Goal: Task Accomplishment & Management: Use online tool/utility

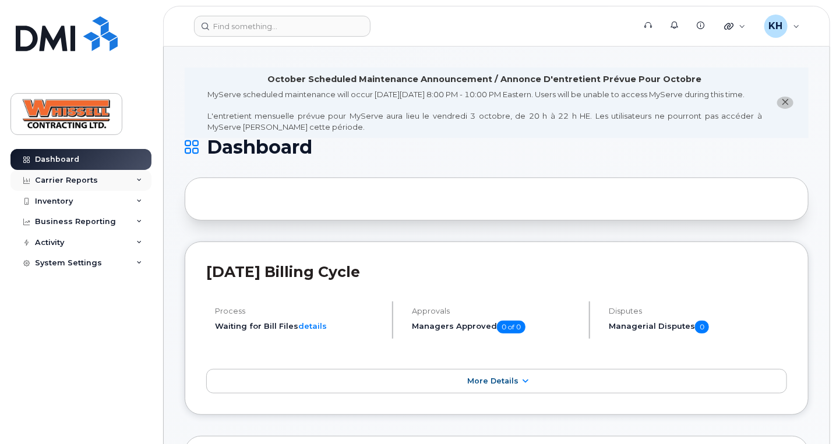
click at [142, 178] on icon at bounding box center [139, 181] width 6 height 6
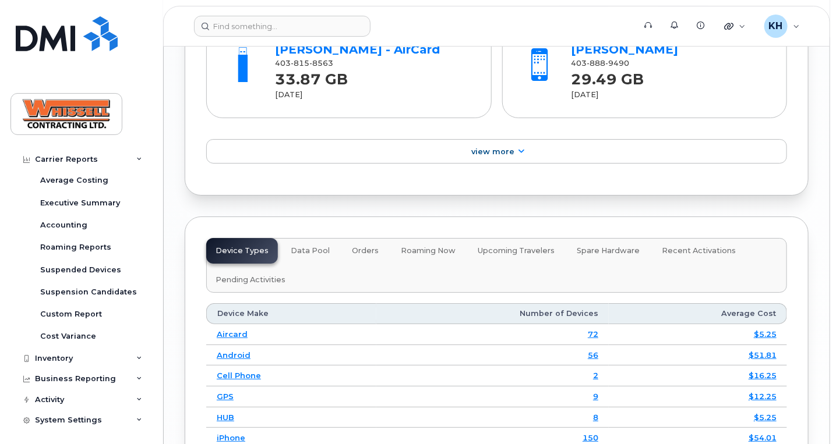
scroll to position [1765, 0]
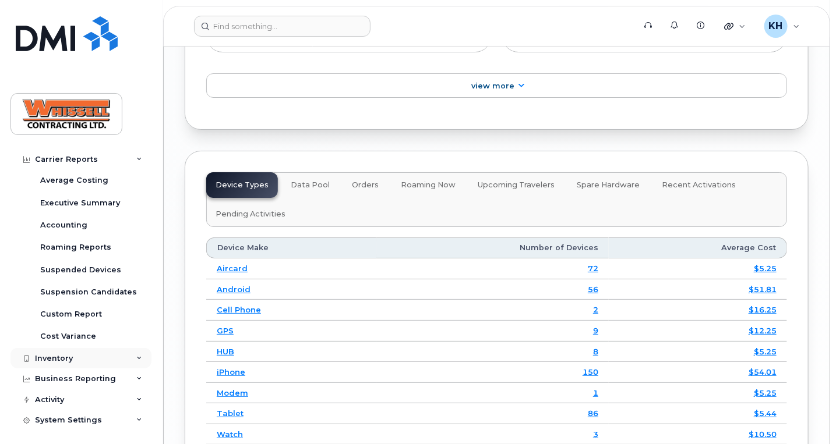
click at [137, 359] on icon at bounding box center [139, 359] width 6 height 6
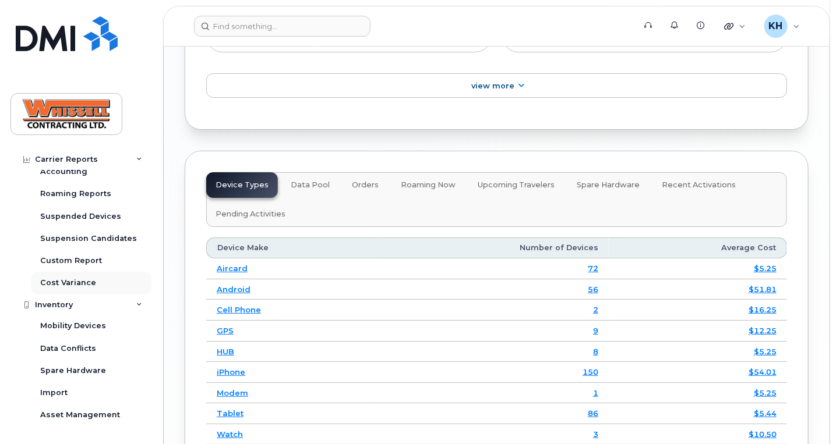
scroll to position [176, 0]
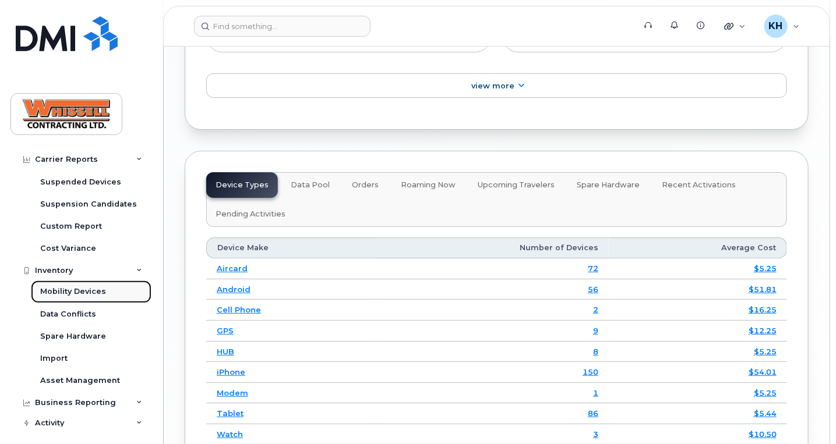
click at [86, 288] on div "Mobility Devices" at bounding box center [73, 292] width 66 height 10
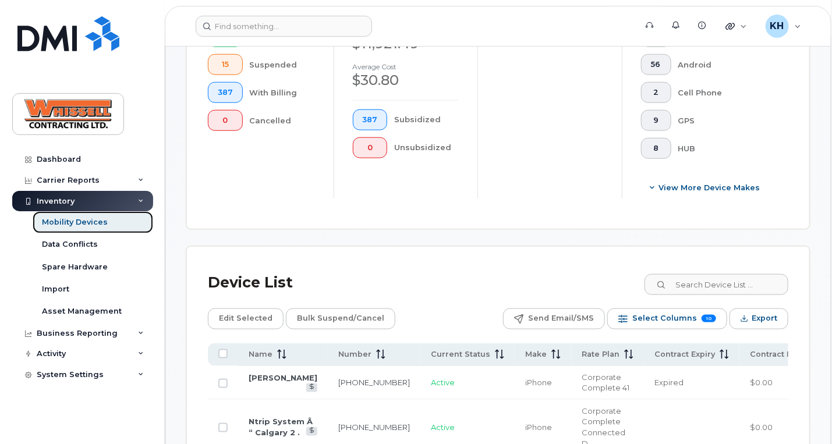
scroll to position [529, 0]
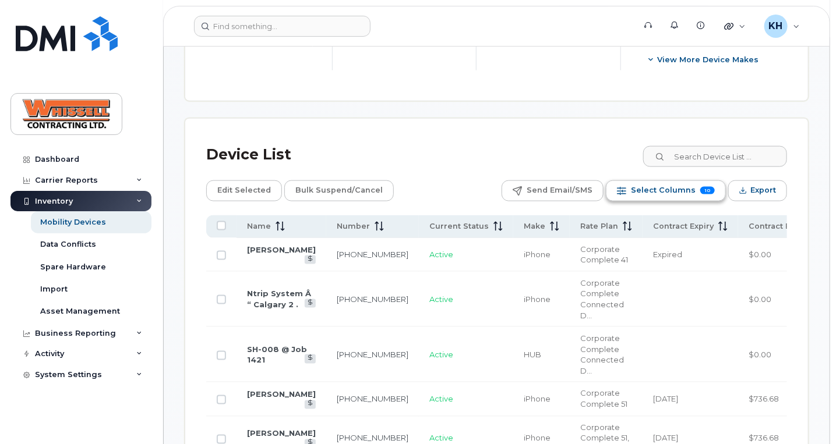
click at [656, 188] on span "Select Columns" at bounding box center [663, 190] width 65 height 17
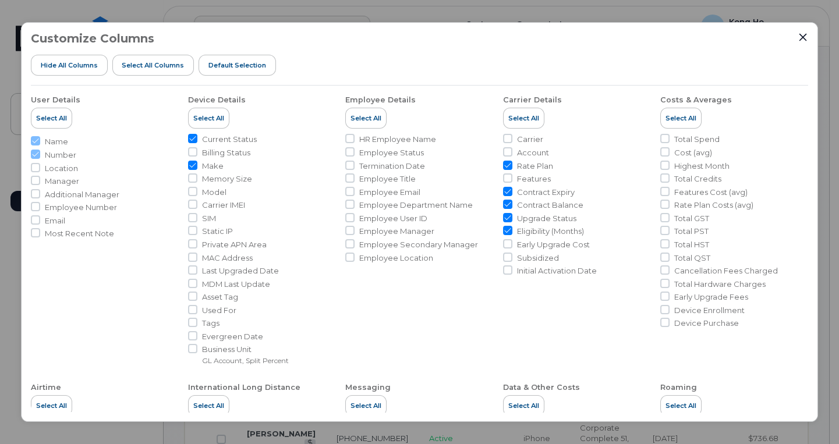
click at [225, 178] on span "Memory Size" at bounding box center [227, 179] width 50 height 11
click at [197, 178] on input "Memory Size" at bounding box center [192, 178] width 9 height 9
checkbox input "true"
click at [202, 192] on span "Model" at bounding box center [214, 192] width 24 height 11
click at [197, 192] on input "Model" at bounding box center [192, 191] width 9 height 9
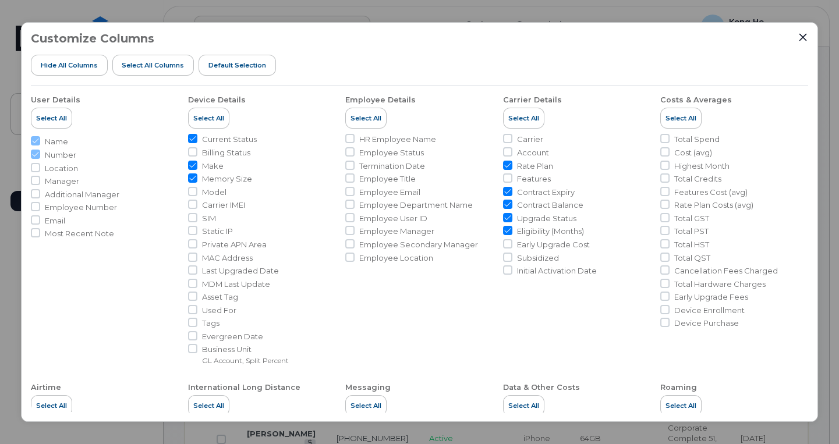
checkbox input "true"
click at [805, 38] on icon "Close" at bounding box center [803, 37] width 9 height 9
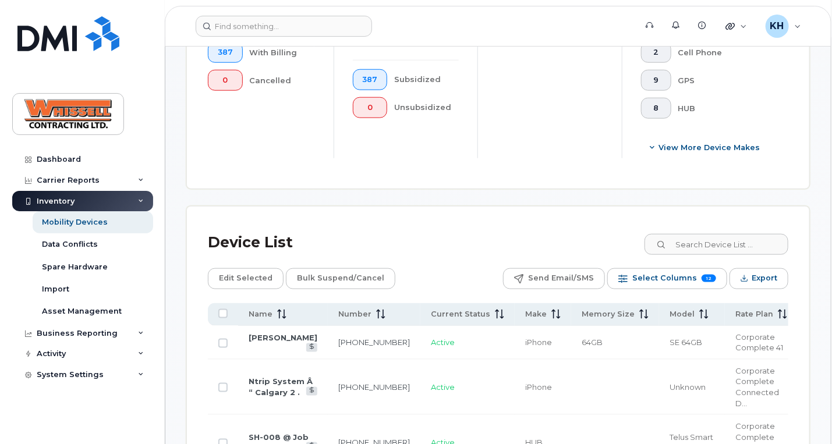
scroll to position [529, 0]
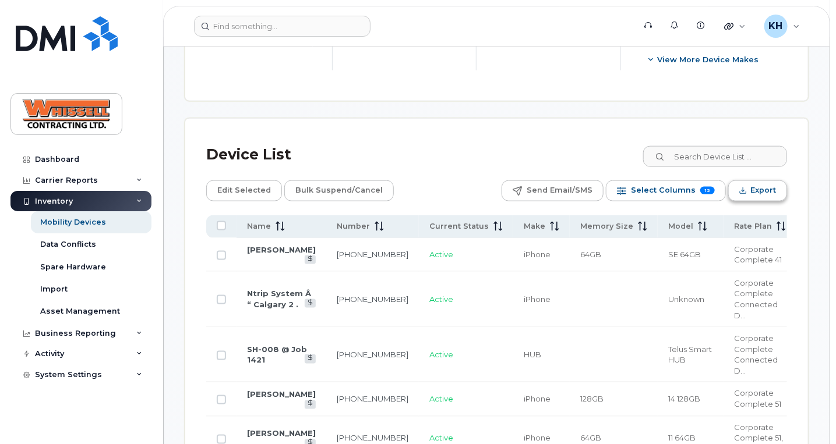
click at [763, 188] on span "Export" at bounding box center [763, 190] width 26 height 17
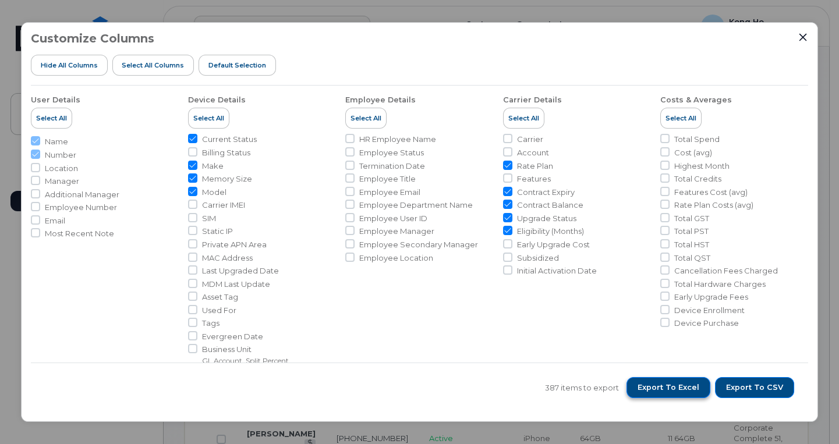
click at [683, 387] on span "Export to Excel" at bounding box center [669, 388] width 62 height 10
